Goal: Task Accomplishment & Management: Manage account settings

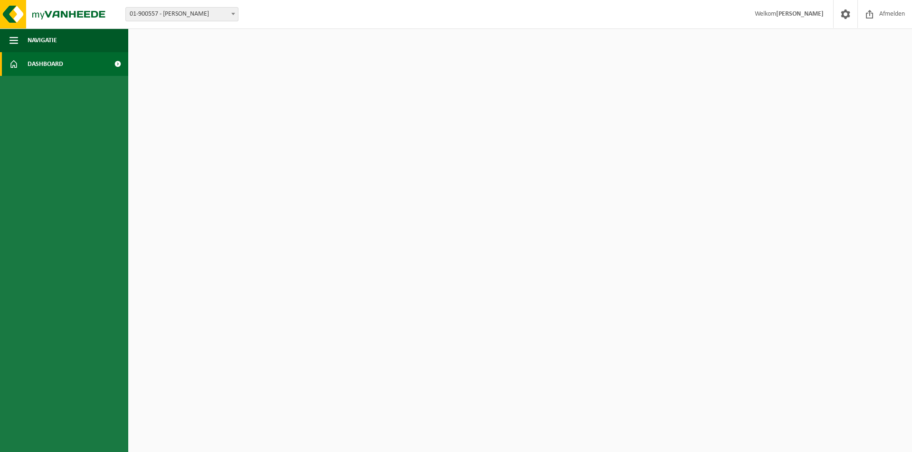
click at [36, 64] on span "Dashboard" at bounding box center [46, 64] width 36 height 24
click at [117, 63] on span at bounding box center [117, 64] width 21 height 24
click at [782, 14] on span "Welkom Filip PIETERS" at bounding box center [789, 14] width 88 height 28
click at [842, 15] on span at bounding box center [845, 14] width 14 height 28
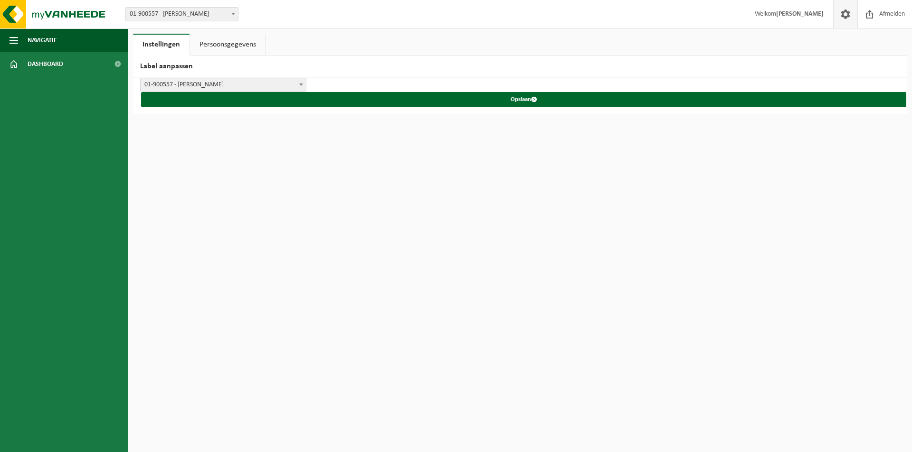
click at [216, 44] on link "Persoonsgegevens" at bounding box center [227, 45] width 75 height 22
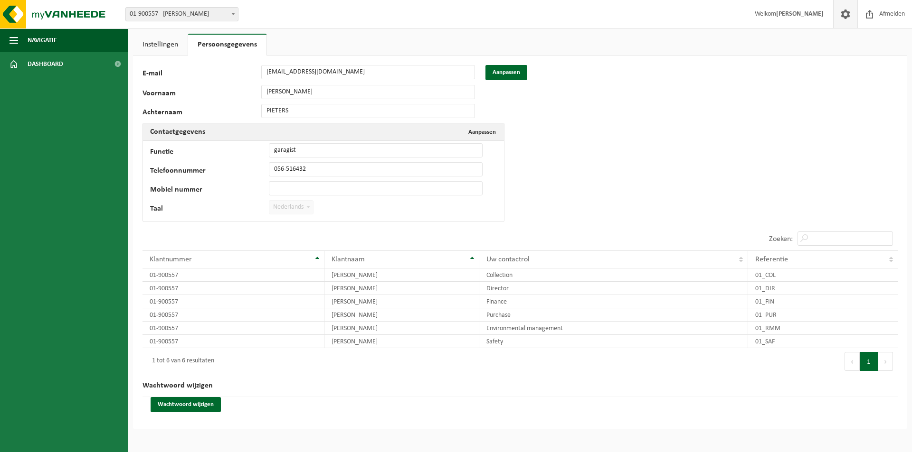
click at [162, 44] on link "Instellingen" at bounding box center [160, 45] width 55 height 22
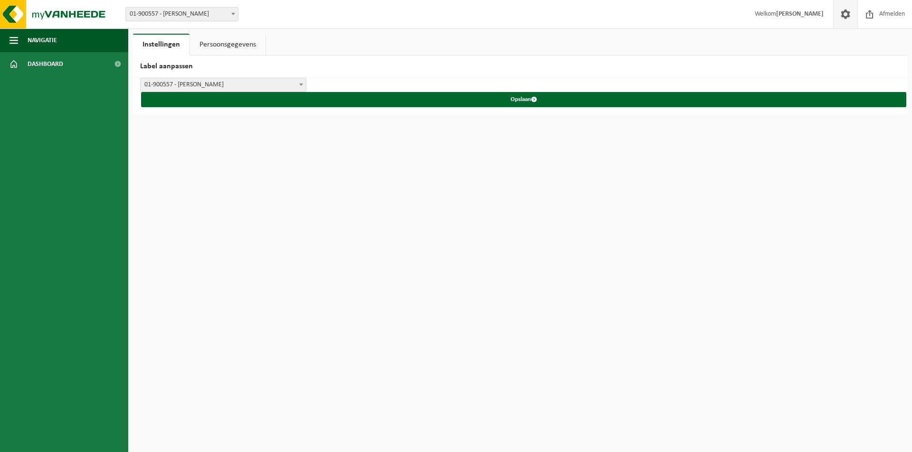
click at [206, 45] on link "Persoonsgegevens" at bounding box center [227, 45] width 75 height 22
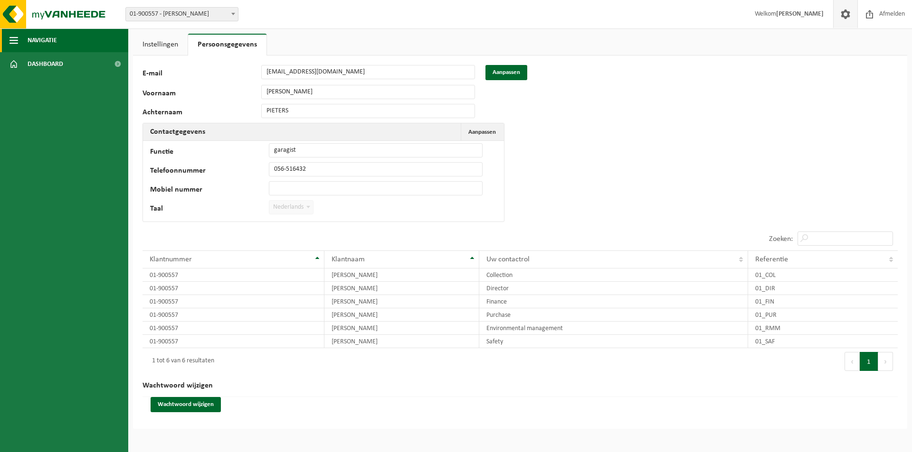
click at [14, 40] on span "button" at bounding box center [13, 40] width 9 height 24
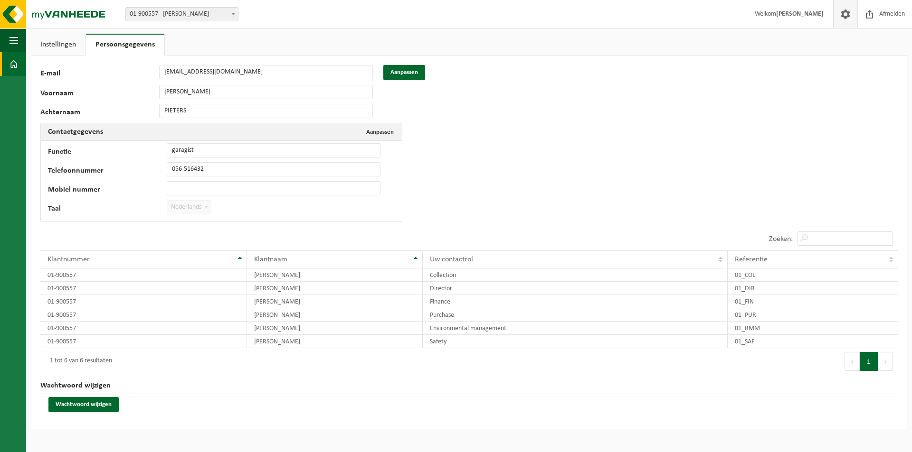
click at [13, 65] on span at bounding box center [13, 64] width 9 height 24
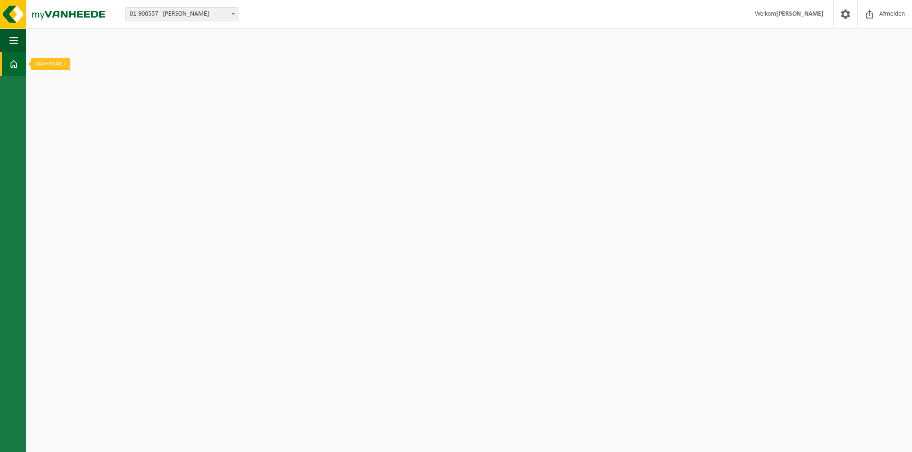
click at [13, 63] on span at bounding box center [13, 64] width 9 height 24
click at [844, 12] on span at bounding box center [845, 14] width 14 height 28
click at [47, 13] on img at bounding box center [57, 14] width 114 height 28
click at [6, 13] on img at bounding box center [57, 14] width 114 height 28
click at [233, 14] on b at bounding box center [233, 14] width 4 height 2
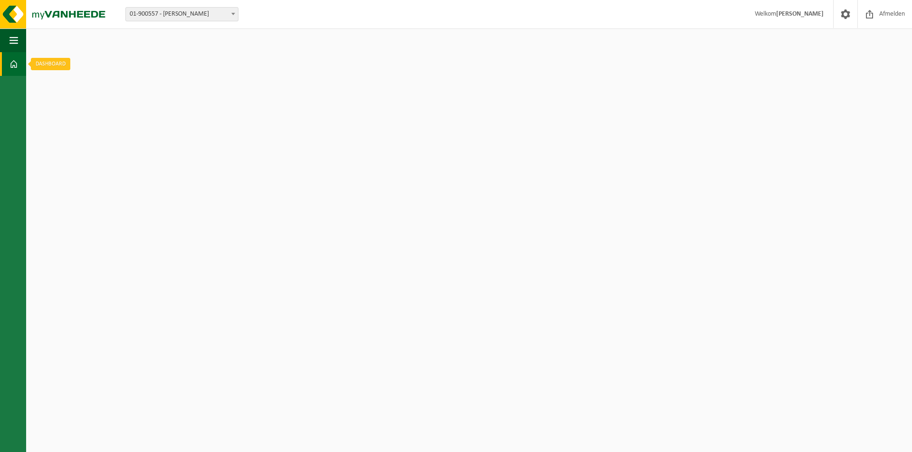
click at [13, 65] on span at bounding box center [13, 64] width 9 height 24
click at [32, 83] on html "Vestiging: 01-900557 - PIETERS FILIP - MENEN 01-900557 - PIETERS FILIP - MENEN …" at bounding box center [456, 226] width 912 height 452
drag, startPoint x: 911, startPoint y: 0, endPoint x: 690, endPoint y: 59, distance: 228.5
click at [687, 60] on html "Vestiging: 01-900557 - PIETERS FILIP - MENEN 01-900557 - PIETERS FILIP - MENEN …" at bounding box center [456, 226] width 912 height 452
click at [842, 12] on span at bounding box center [845, 14] width 14 height 28
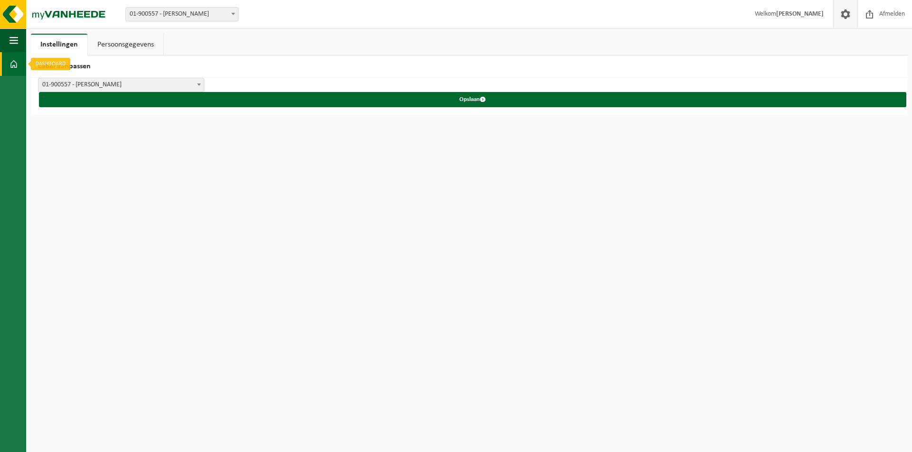
click at [12, 63] on span at bounding box center [13, 64] width 9 height 24
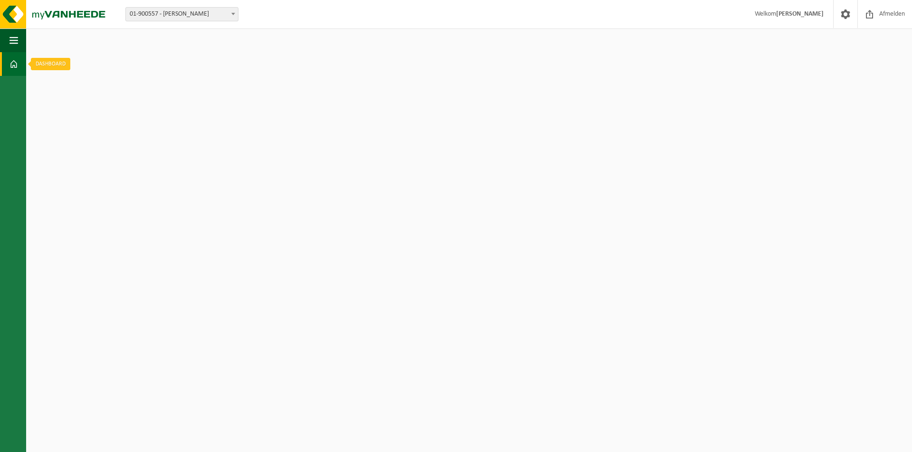
click at [0, 65] on link "Dashboard" at bounding box center [13, 64] width 26 height 24
click at [12, 64] on span at bounding box center [13, 64] width 9 height 24
click at [423, 218] on html "Vestiging: 01-900557 - PIETERS FILIP - MENEN 01-900557 - PIETERS FILIP - MENEN …" at bounding box center [456, 226] width 912 height 452
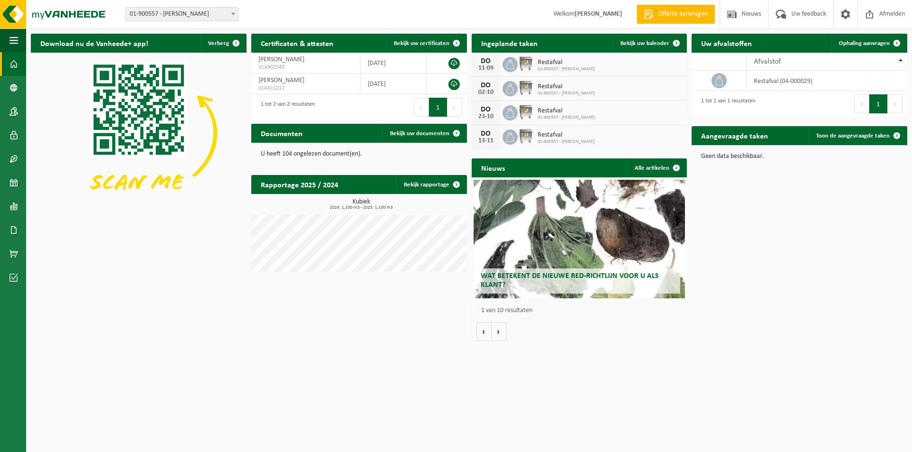
click at [488, 65] on div "11-09" at bounding box center [485, 68] width 19 height 7
click at [645, 44] on span "Bekijk uw kalender" at bounding box center [644, 43] width 49 height 6
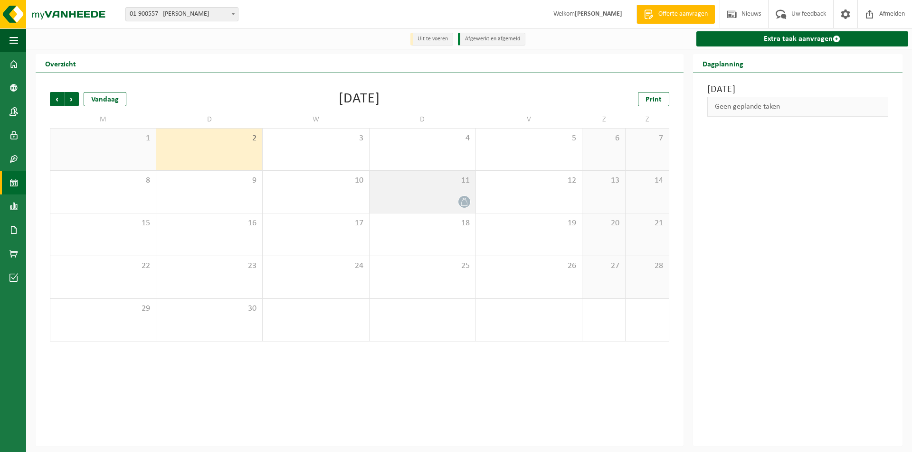
click at [454, 190] on div "11" at bounding box center [422, 192] width 106 height 42
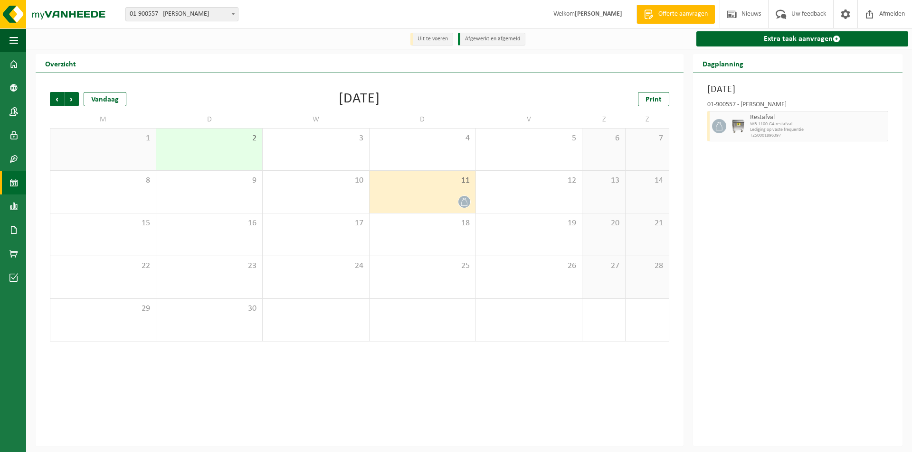
drag, startPoint x: 454, startPoint y: 190, endPoint x: 718, endPoint y: 127, distance: 271.4
drag, startPoint x: 718, startPoint y: 127, endPoint x: 882, endPoint y: 126, distance: 163.8
click at [882, 126] on span "button" at bounding box center [881, 126] width 8 height 19
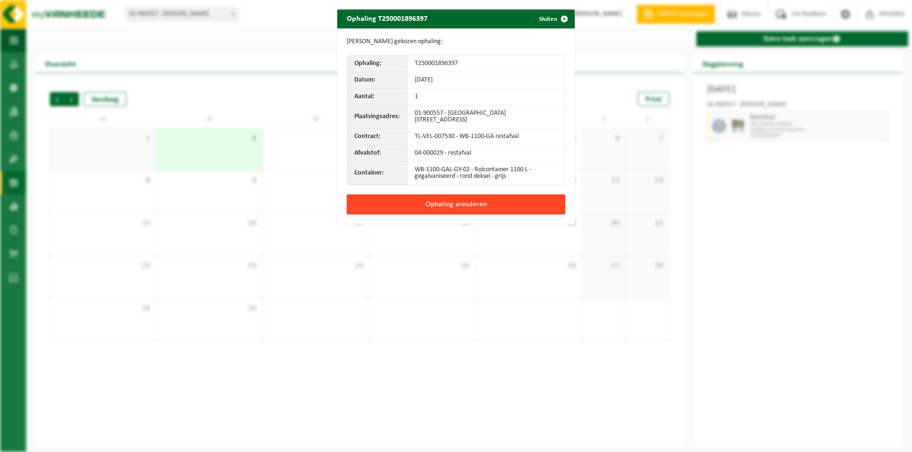
click at [446, 206] on button "Ophaling annuleren" at bounding box center [456, 205] width 218 height 20
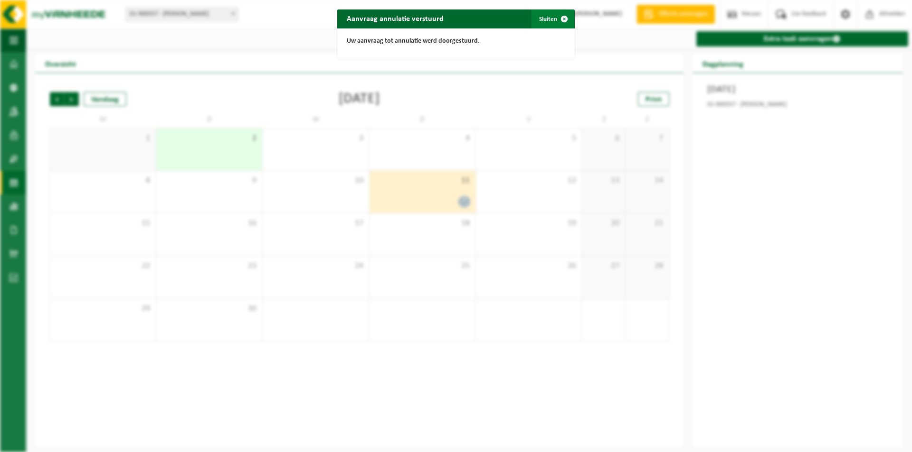
click at [560, 18] on span "button" at bounding box center [564, 18] width 19 height 19
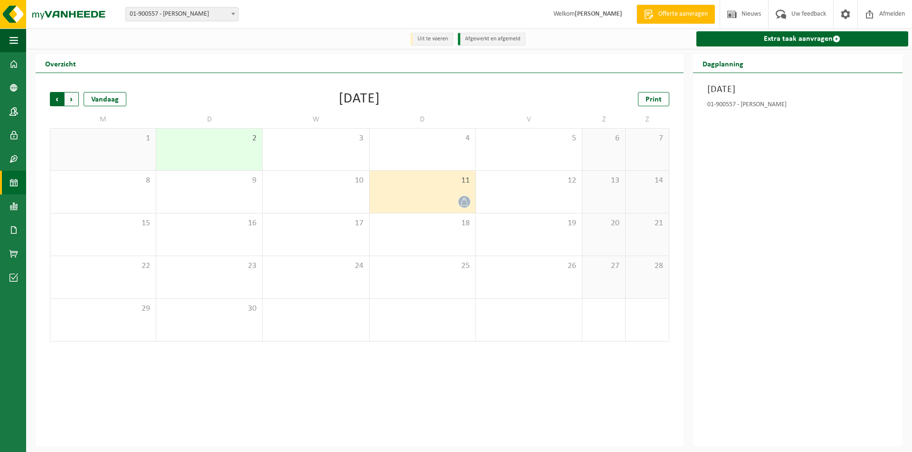
click at [70, 97] on span "Volgende" at bounding box center [72, 99] width 14 height 14
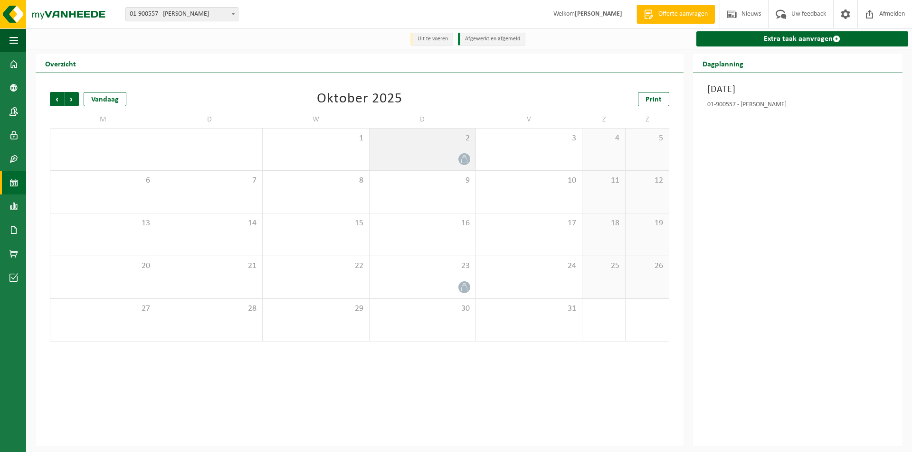
click at [463, 159] on icon at bounding box center [464, 159] width 8 height 8
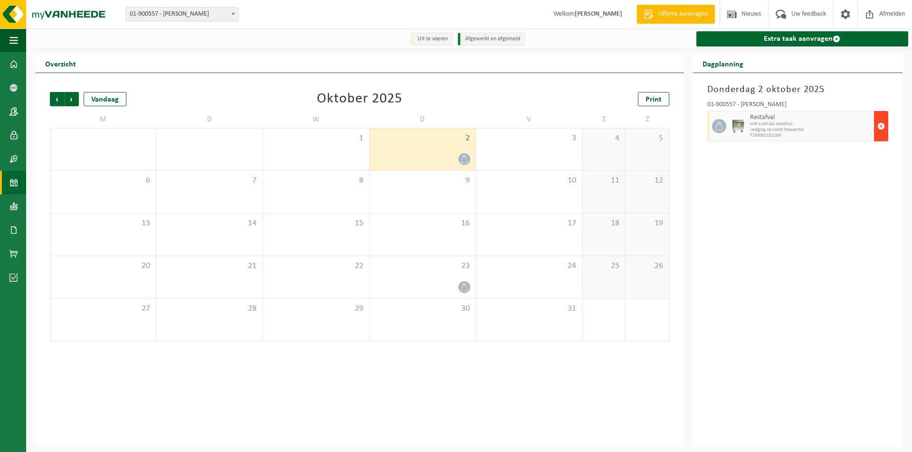
click at [880, 124] on span "button" at bounding box center [881, 126] width 8 height 19
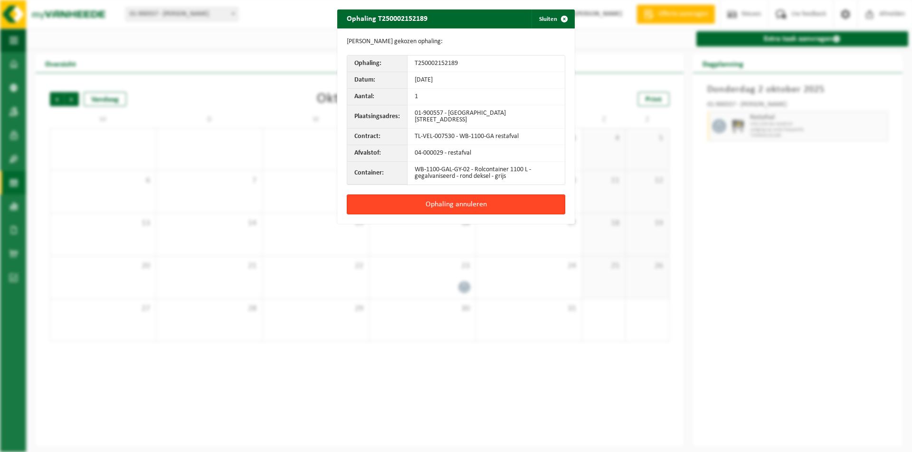
click at [447, 202] on button "Ophaling annuleren" at bounding box center [456, 205] width 218 height 20
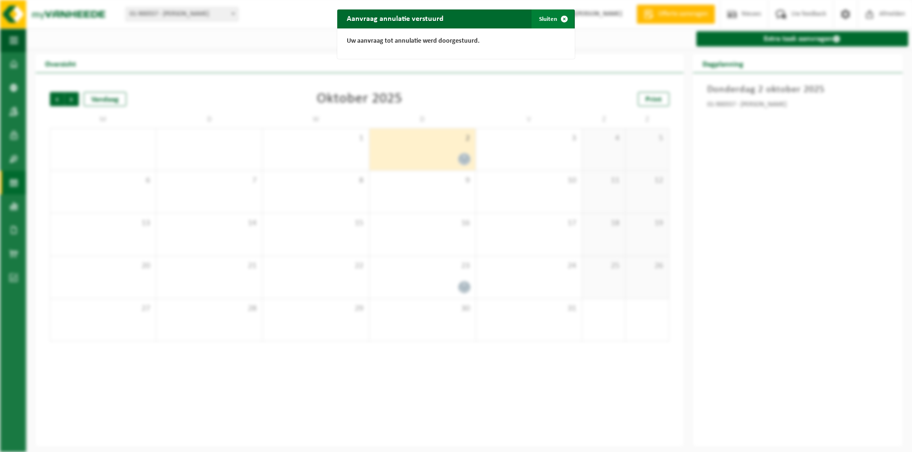
click at [557, 17] on span "button" at bounding box center [564, 18] width 19 height 19
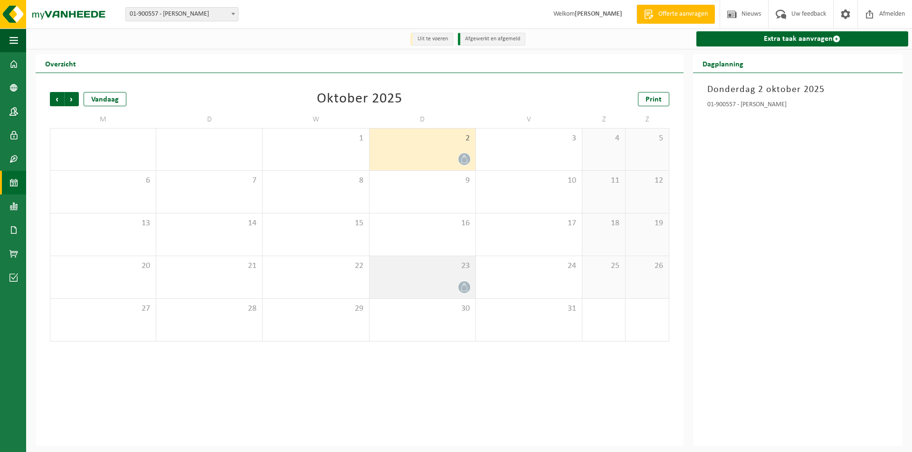
click at [462, 289] on icon at bounding box center [464, 287] width 8 height 8
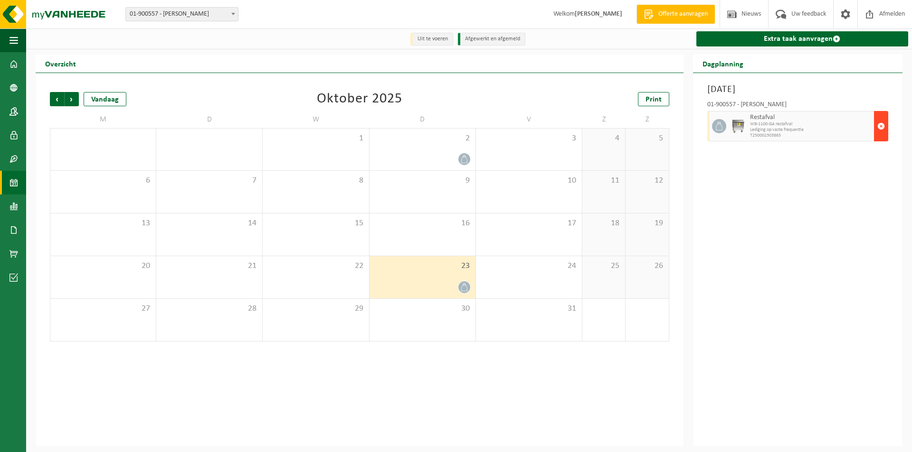
click at [882, 125] on span "button" at bounding box center [881, 126] width 8 height 19
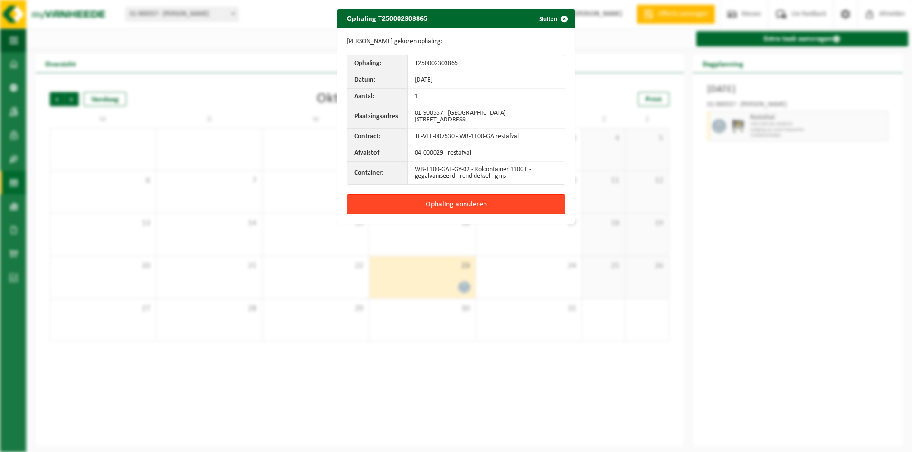
click at [446, 205] on button "Ophaling annuleren" at bounding box center [456, 205] width 218 height 20
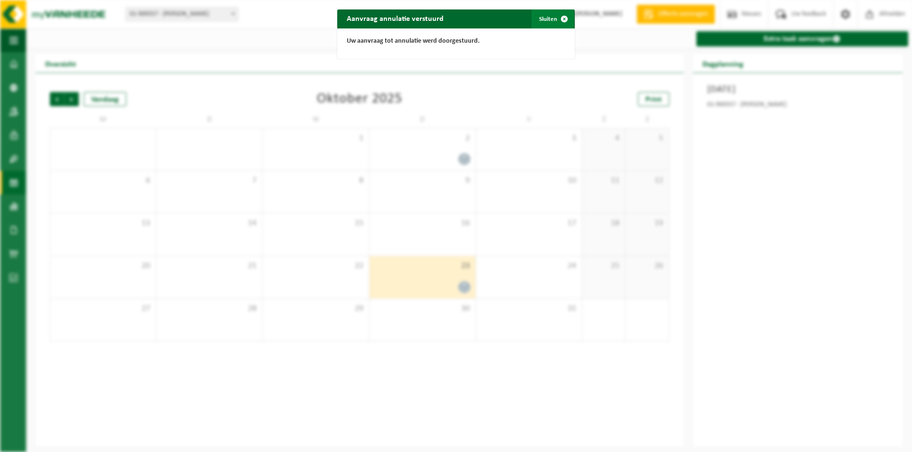
click at [558, 17] on span "button" at bounding box center [564, 18] width 19 height 19
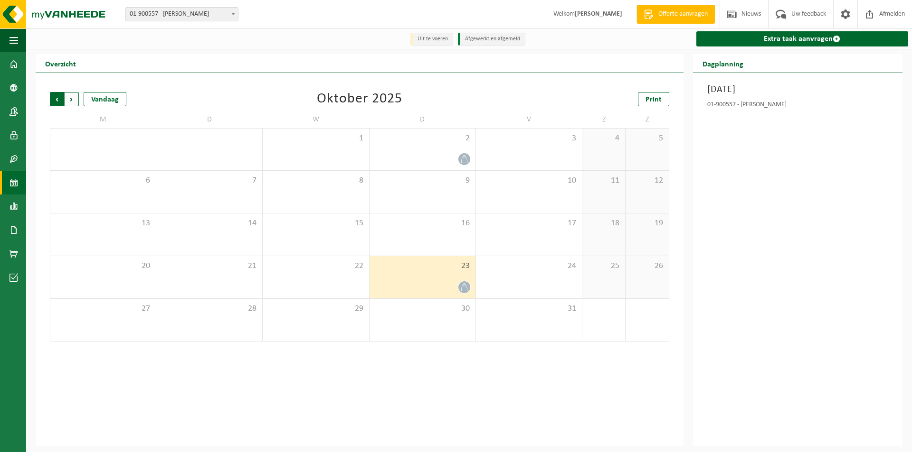
click at [69, 97] on span "Volgende" at bounding box center [72, 99] width 14 height 14
